Goal: Task Accomplishment & Management: Complete application form

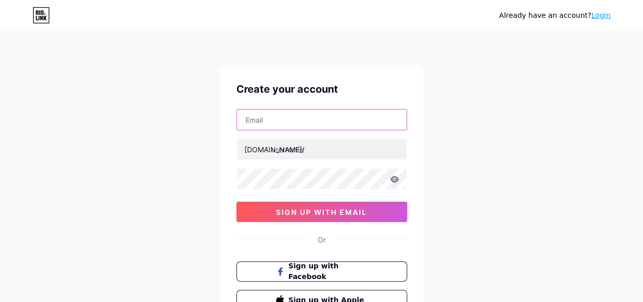
click at [304, 116] on input "text" at bounding box center [322, 119] width 170 height 20
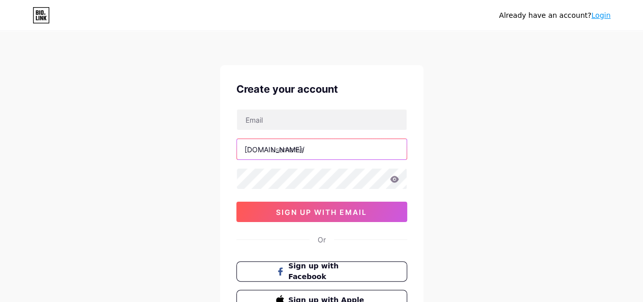
click at [285, 147] on input "text" at bounding box center [322, 149] width 170 height 20
paste input "chrismobiledetailing"
drag, startPoint x: 345, startPoint y: 148, endPoint x: 310, endPoint y: 146, distance: 34.7
click at [310, 146] on input "chrismobiledetailing" at bounding box center [322, 149] width 170 height 20
type input "chrismobiledetailing"
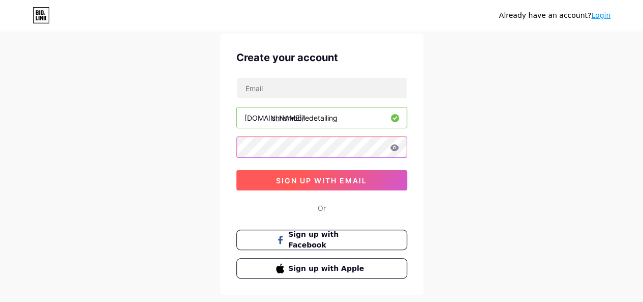
scroll to position [51, 0]
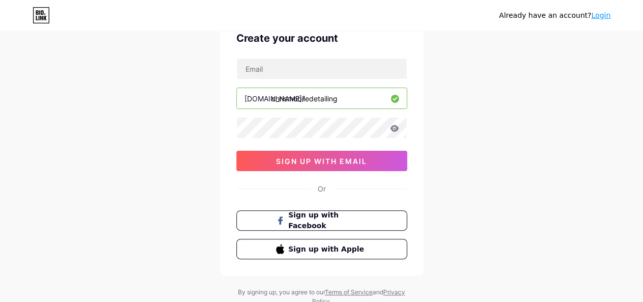
click at [304, 94] on input "chrismobiledetailing" at bounding box center [322, 98] width 170 height 20
click at [301, 71] on input "text" at bounding box center [322, 68] width 170 height 20
paste input "[EMAIL_ADDRESS][DOMAIN_NAME]"
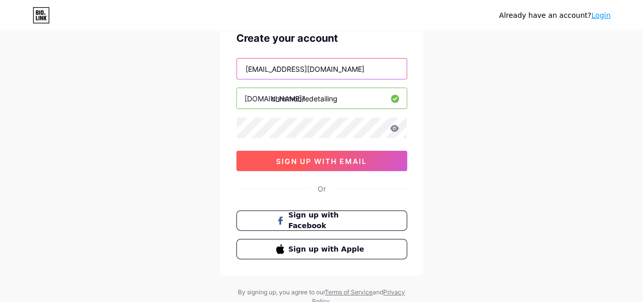
type input "[EMAIL_ADDRESS][DOMAIN_NAME]"
click at [320, 158] on span "sign up with email" at bounding box center [321, 161] width 91 height 9
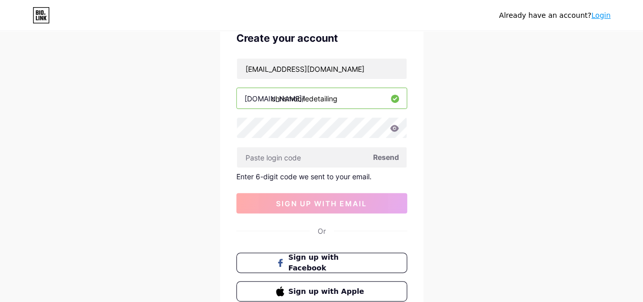
scroll to position [102, 0]
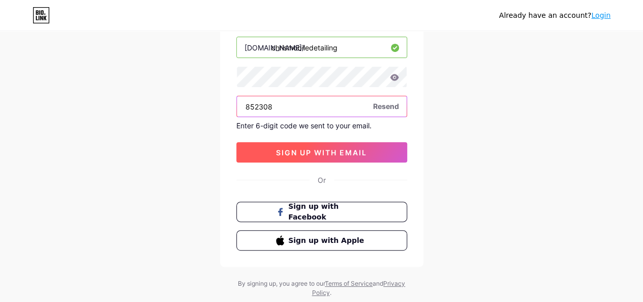
type input "852308"
click at [341, 150] on span "sign up with email" at bounding box center [321, 152] width 91 height 9
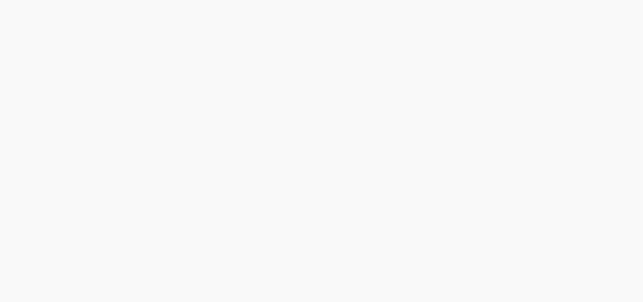
scroll to position [0, 0]
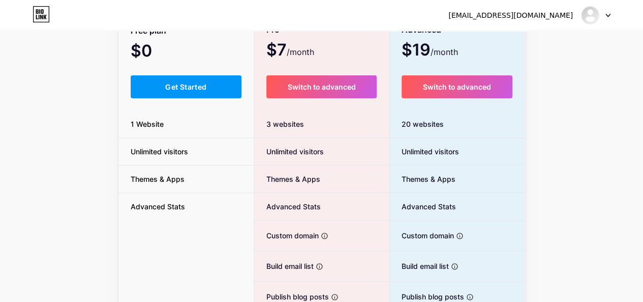
scroll to position [51, 0]
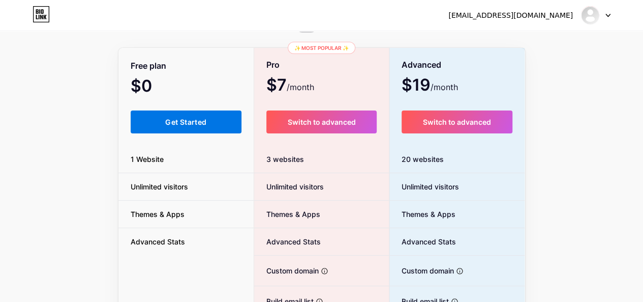
click at [180, 115] on button "Get Started" at bounding box center [186, 121] width 111 height 23
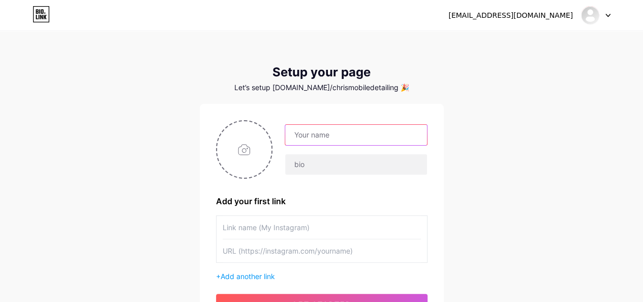
click at [321, 137] on input "text" at bounding box center [355, 135] width 141 height 20
paste input "[PERSON_NAME] mobile detailing"
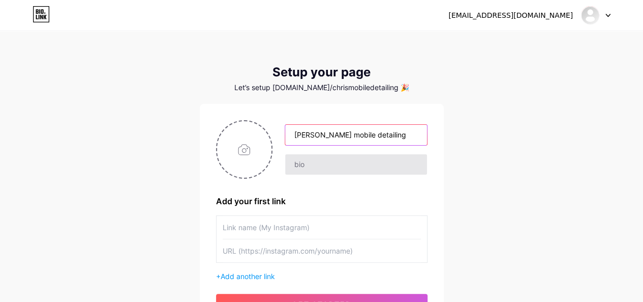
type input "[PERSON_NAME] mobile detailing"
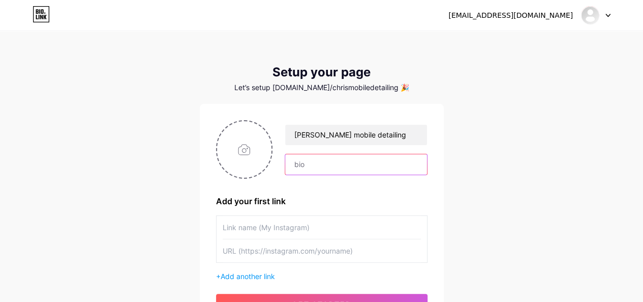
click at [313, 167] on input "text" at bounding box center [355, 164] width 141 height 20
paste input "With [PERSON_NAME] mobile detail, we bring out the best in your vehicle with pr…"
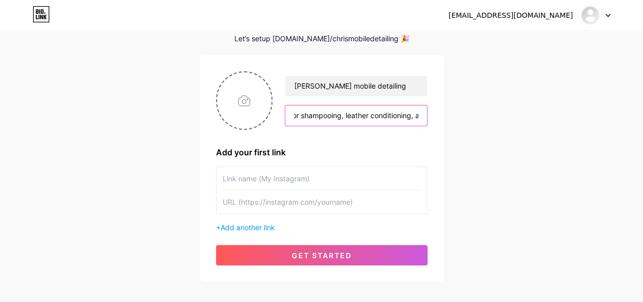
scroll to position [101, 0]
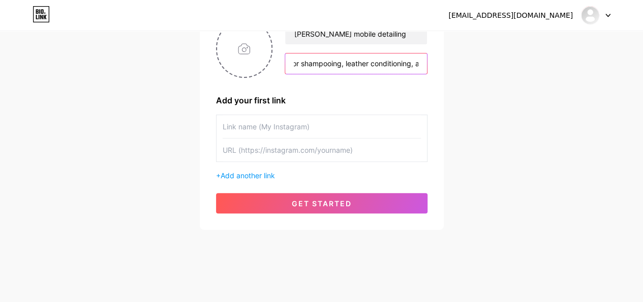
type input "With [PERSON_NAME] mobile detail, we bring out the best in your vehicle with pr…"
click at [302, 128] on input "text" at bounding box center [322, 126] width 198 height 23
